Goal: Entertainment & Leisure: Browse casually

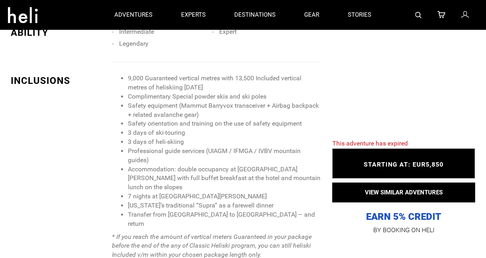
scroll to position [477, 0]
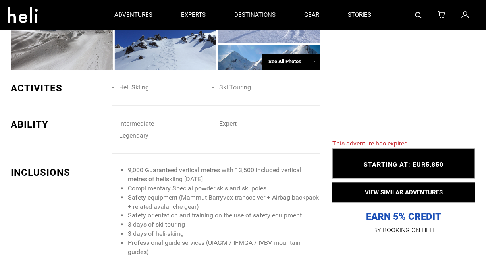
click at [270, 60] on div "See All Photos →" at bounding box center [292, 61] width 58 height 15
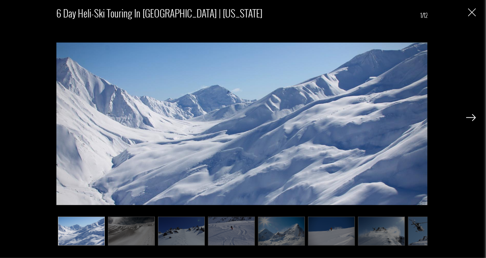
scroll to position [675, 0]
click at [244, 228] on img at bounding box center [231, 230] width 47 height 29
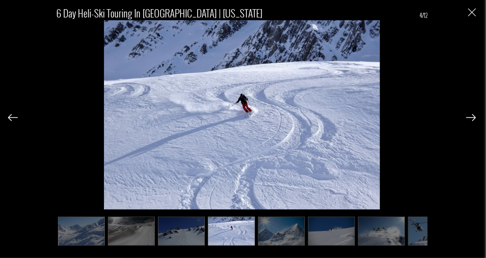
click at [287, 230] on img at bounding box center [281, 230] width 47 height 29
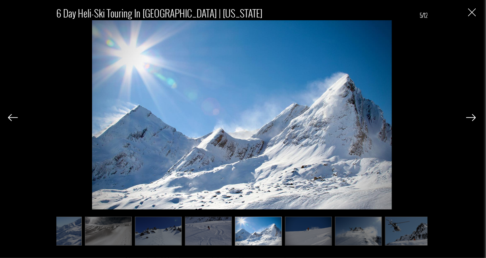
click at [349, 237] on img at bounding box center [358, 230] width 47 height 29
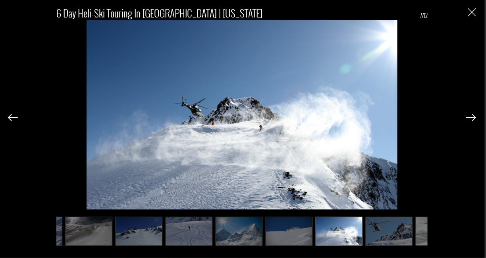
click at [368, 237] on img at bounding box center [389, 230] width 47 height 29
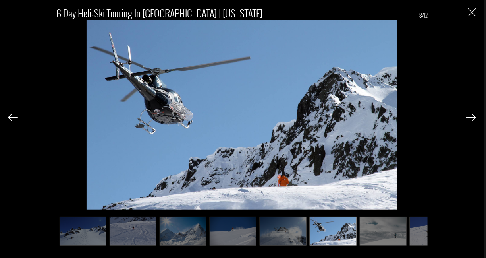
click at [374, 237] on img at bounding box center [383, 230] width 47 height 29
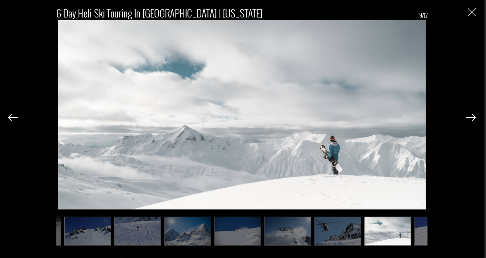
click at [374, 237] on img at bounding box center [388, 230] width 47 height 29
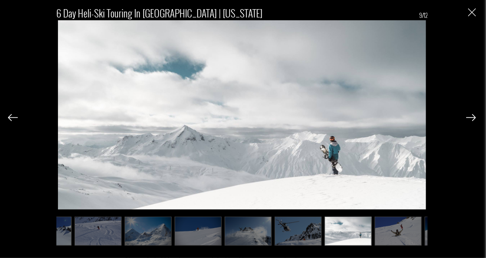
scroll to position [0, 138]
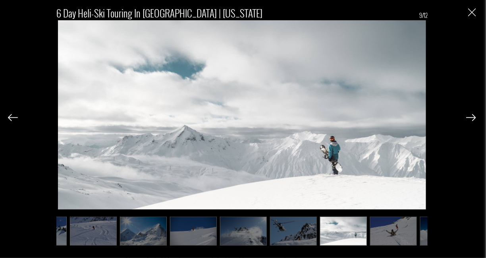
click at [467, 12] on div "6 Day Heli-Ski Touring in [GEOGRAPHIC_DATA] | [US_STATE] 9/12" at bounding box center [242, 122] width 468 height 245
click at [473, 12] on img "Close" at bounding box center [472, 12] width 8 height 8
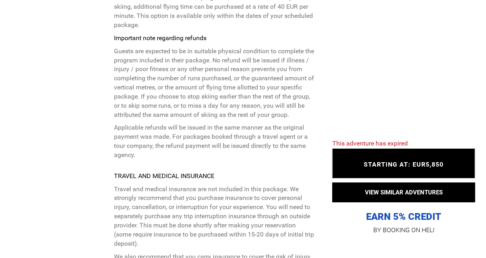
scroll to position [2741, 0]
